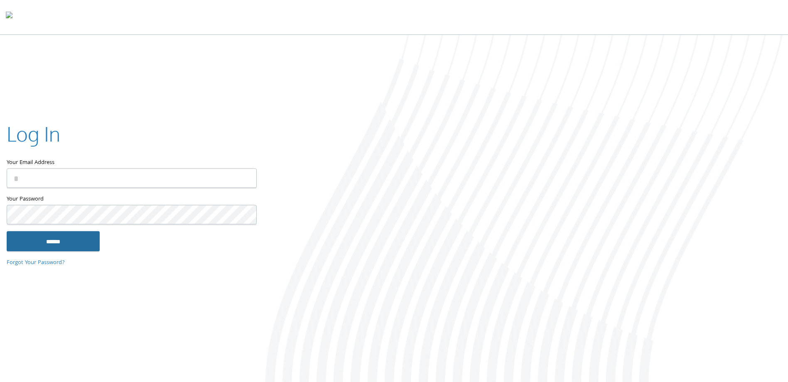
type input "**********"
click at [84, 235] on input "******" at bounding box center [53, 241] width 93 height 20
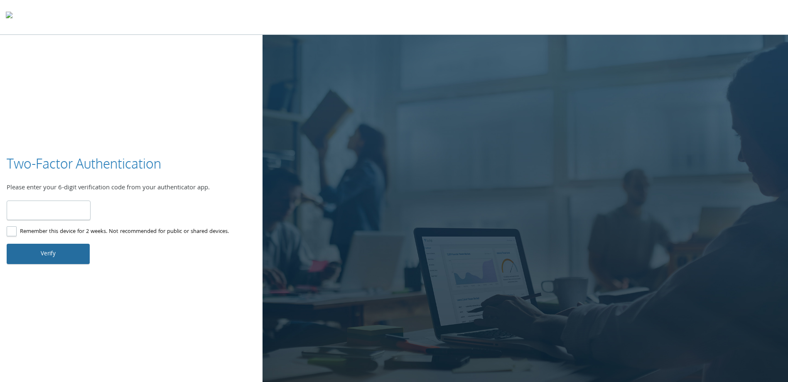
type input "******"
click at [58, 255] on button "Verify" at bounding box center [48, 254] width 83 height 20
